Goal: Navigation & Orientation: Find specific page/section

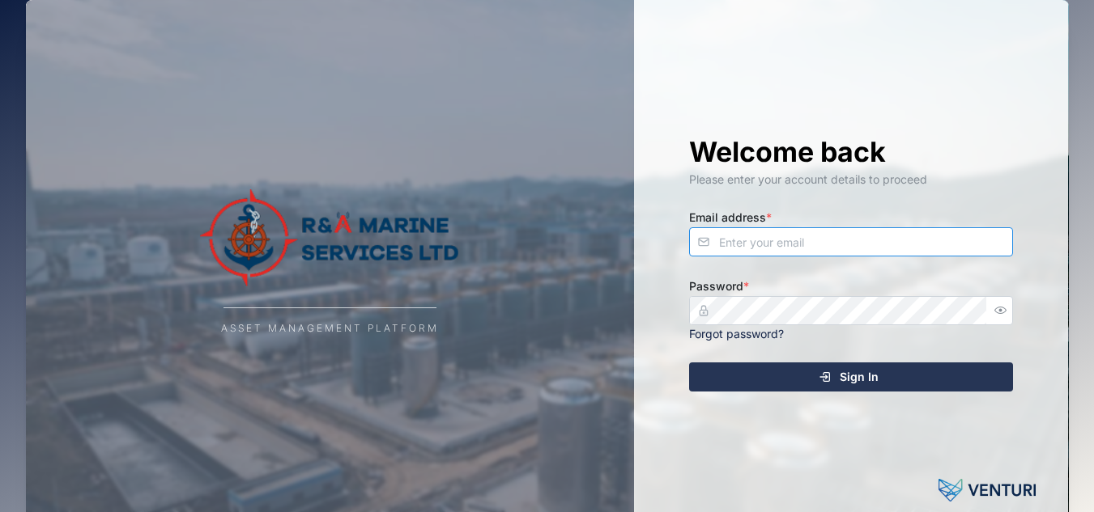
type input "mila.bubur@ramarineservices.com"
click at [712, 371] on div "Sign In" at bounding box center [848, 377] width 298 height 28
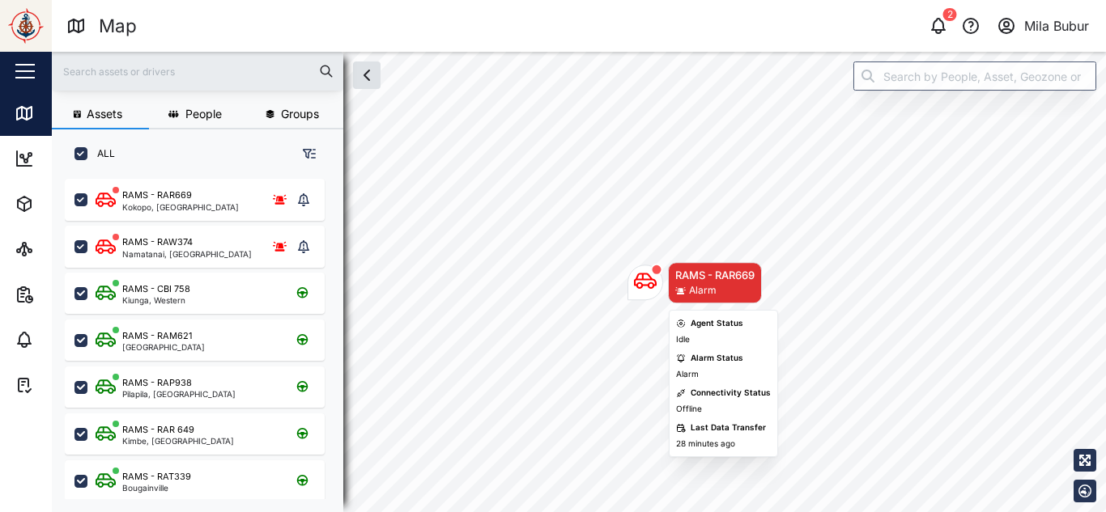
click at [653, 283] on icon "Map marker" at bounding box center [645, 281] width 23 height 23
click at [642, 277] on icon "Map marker" at bounding box center [645, 282] width 23 height 16
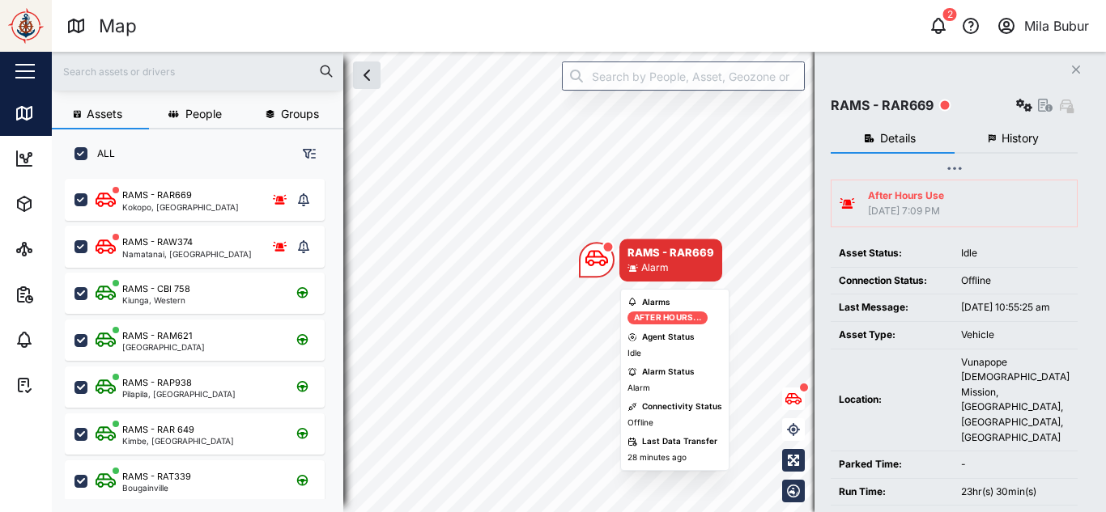
click at [601, 259] on icon "Map marker" at bounding box center [596, 258] width 23 height 23
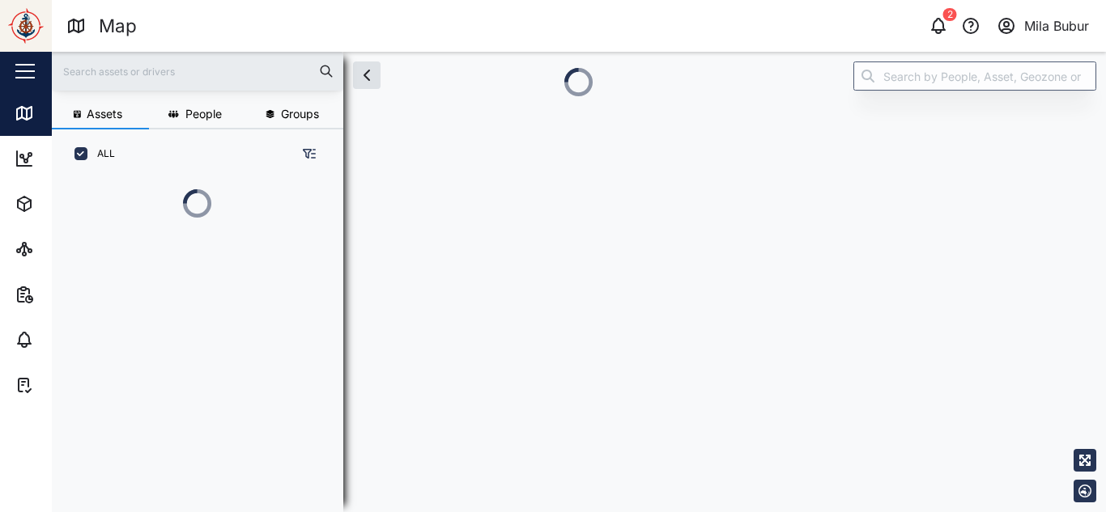
scroll to position [244, 253]
